Goal: Information Seeking & Learning: Learn about a topic

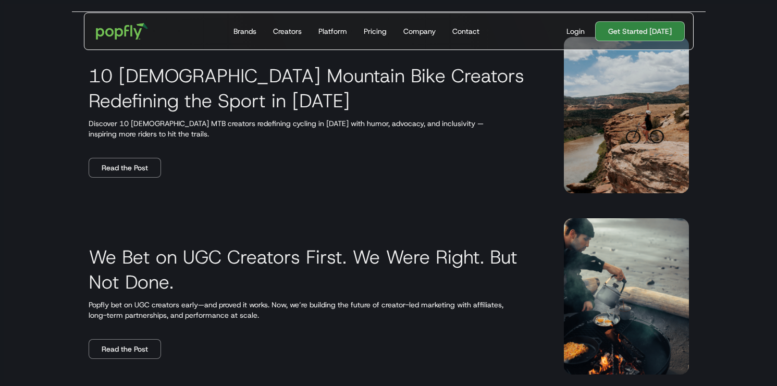
scroll to position [149, 0]
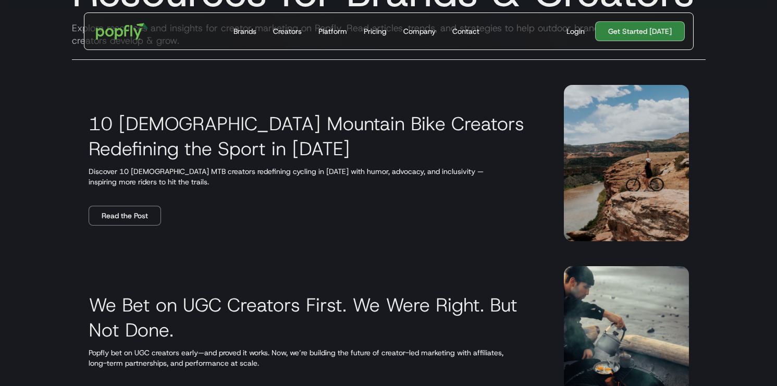
click at [653, 156] on img at bounding box center [626, 163] width 125 height 156
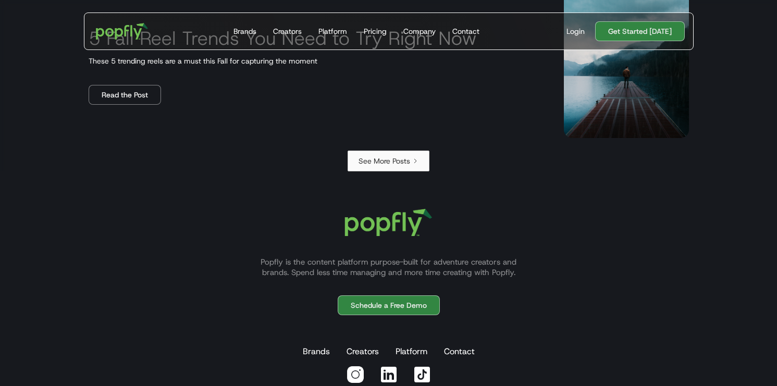
scroll to position [1896, 0]
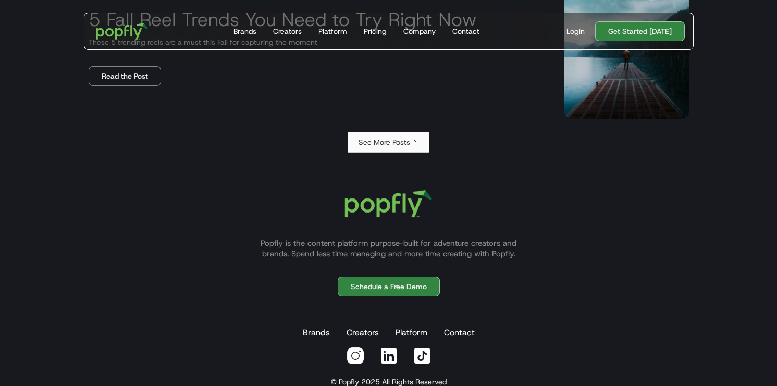
click at [403, 140] on div "See More Posts" at bounding box center [384, 142] width 52 height 10
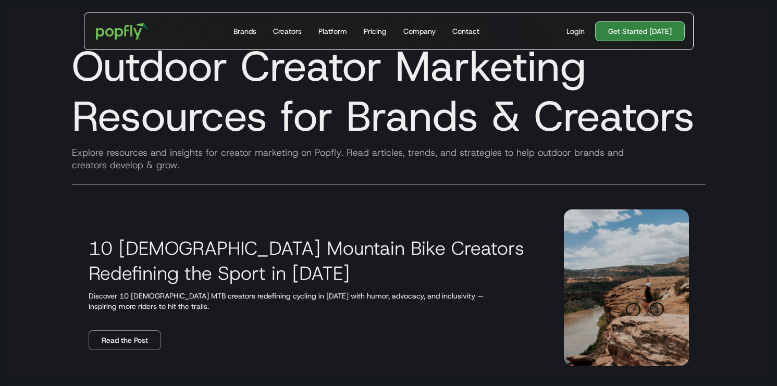
scroll to position [0, 0]
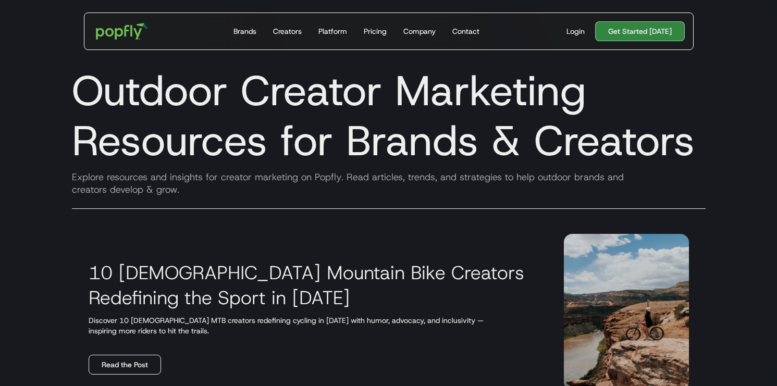
click at [145, 365] on link "Read the Post" at bounding box center [125, 365] width 72 height 20
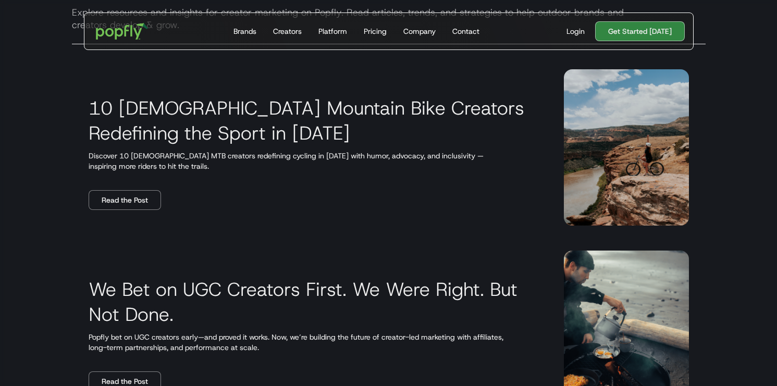
scroll to position [167, 0]
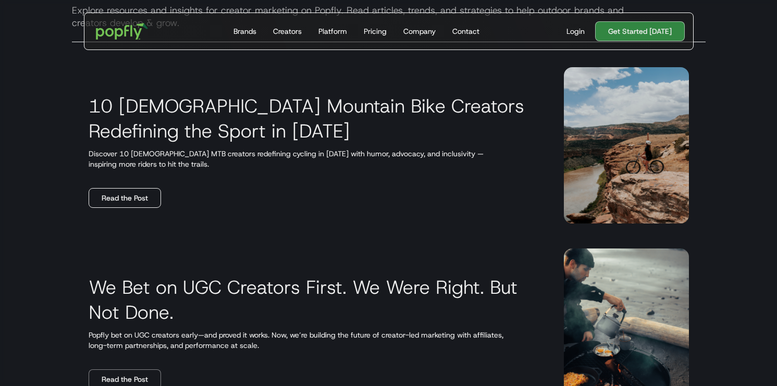
click at [119, 202] on link "Read the Post" at bounding box center [125, 198] width 72 height 20
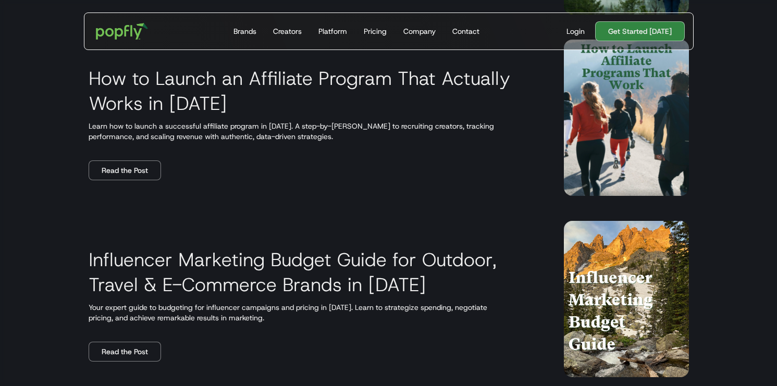
scroll to position [1928, 0]
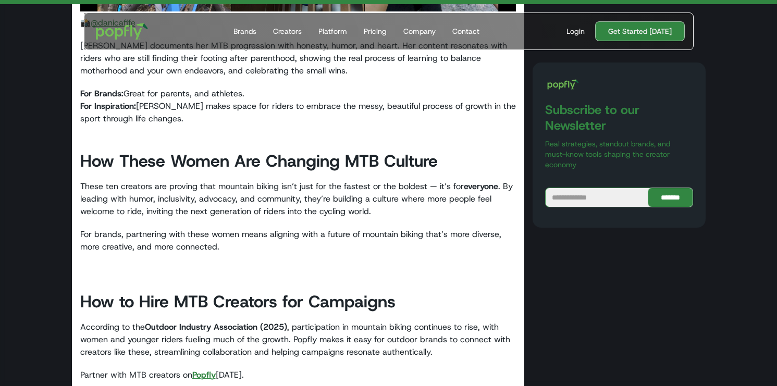
scroll to position [7935, 0]
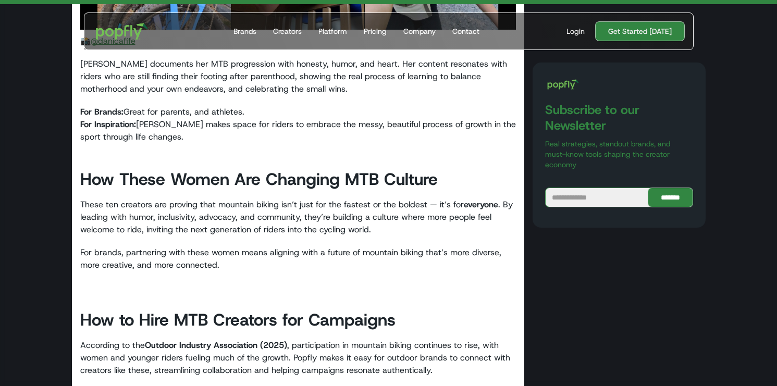
scroll to position [8408, 0]
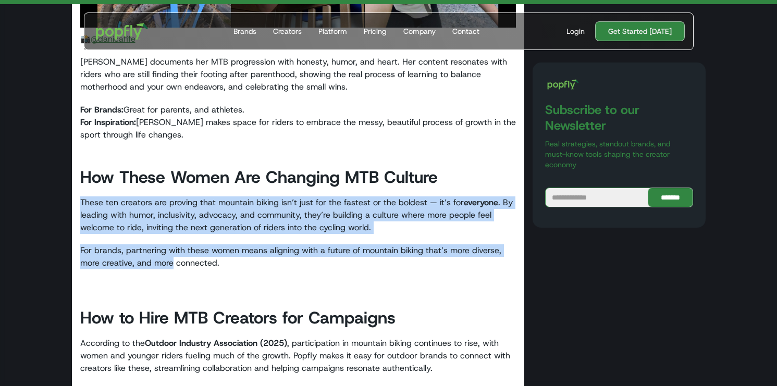
drag, startPoint x: 74, startPoint y: 165, endPoint x: 173, endPoint y: 227, distance: 116.3
click at [173, 244] on p "For brands, partnering with these women means aligning with a future of mountai…" at bounding box center [298, 262] width 436 height 37
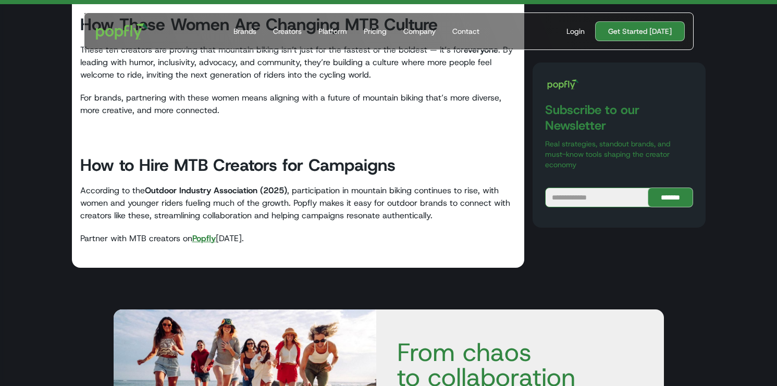
scroll to position [8561, 0]
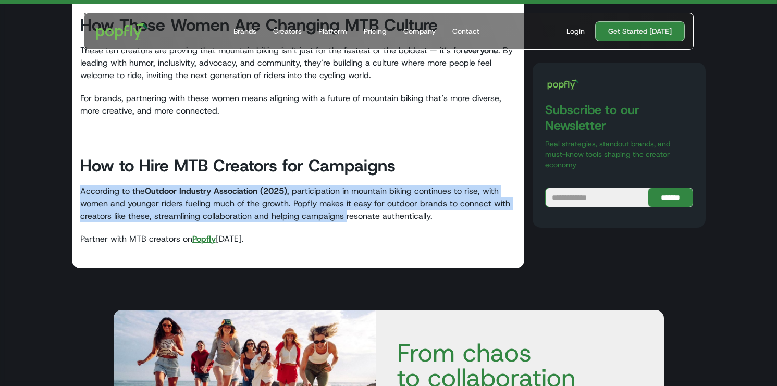
drag, startPoint x: 201, startPoint y: 149, endPoint x: 347, endPoint y: 185, distance: 150.6
click at [347, 185] on p "According to the Outdoor Industry Association (2025) , participation in mountai…" at bounding box center [298, 203] width 436 height 37
drag, startPoint x: 264, startPoint y: 149, endPoint x: 463, endPoint y: 195, distance: 204.0
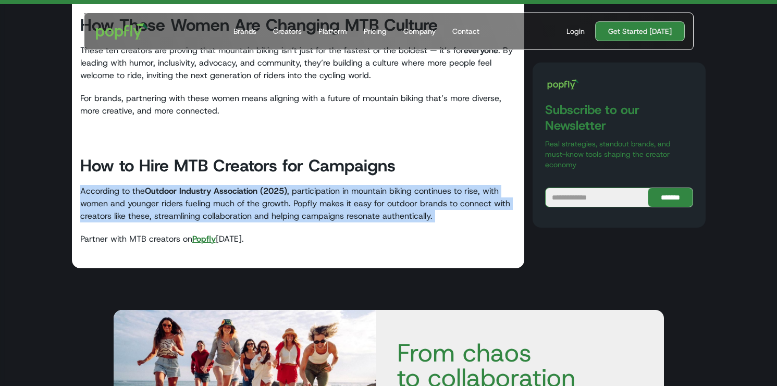
drag, startPoint x: 141, startPoint y: 161, endPoint x: 153, endPoint y: 197, distance: 37.9
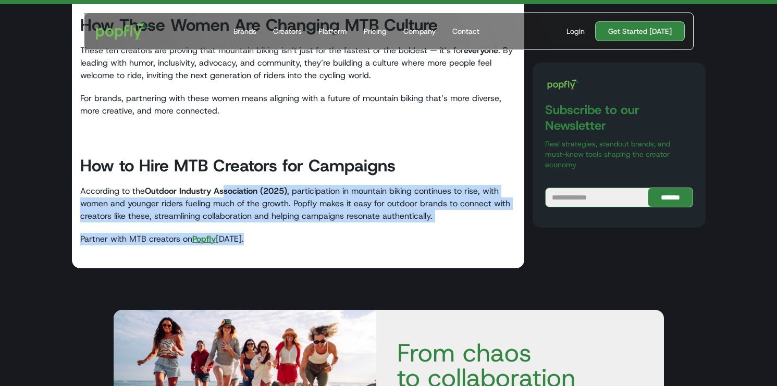
drag, startPoint x: 222, startPoint y: 162, endPoint x: 335, endPoint y: 201, distance: 119.4
click at [335, 233] on p "Partner with MTB creators on Popfly [DATE]." at bounding box center [298, 239] width 436 height 12
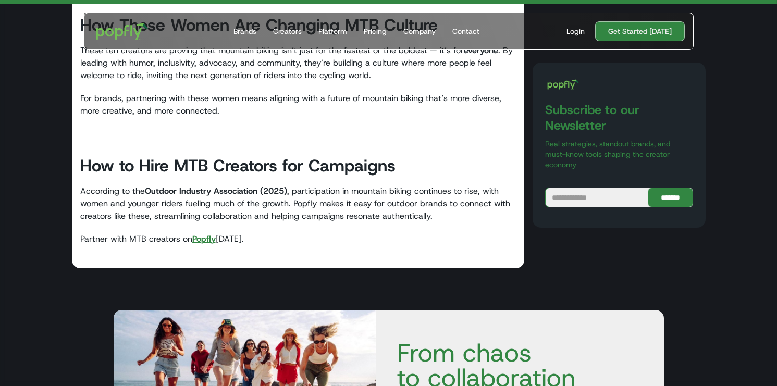
click at [198, 233] on strong "Popfly" at bounding box center [203, 238] width 23 height 11
